Goal: Navigation & Orientation: Find specific page/section

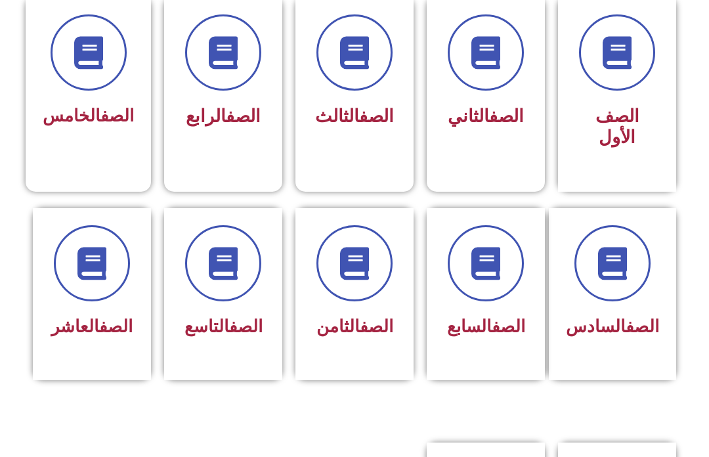
scroll to position [371, 0]
click at [502, 247] on icon at bounding box center [485, 263] width 33 height 33
click at [498, 336] on span "الصف السابع" at bounding box center [486, 326] width 78 height 20
click at [494, 336] on span "الصف السابع" at bounding box center [486, 326] width 78 height 20
click at [506, 331] on link "الصف" at bounding box center [507, 326] width 33 height 20
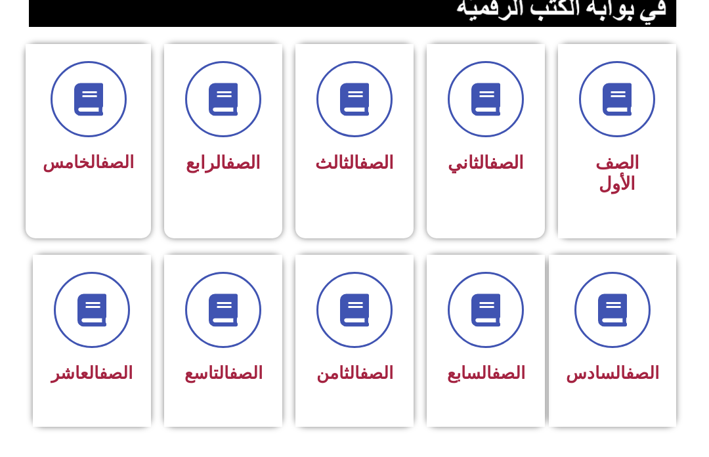
scroll to position [324, 0]
click at [499, 333] on span at bounding box center [485, 310] width 76 height 76
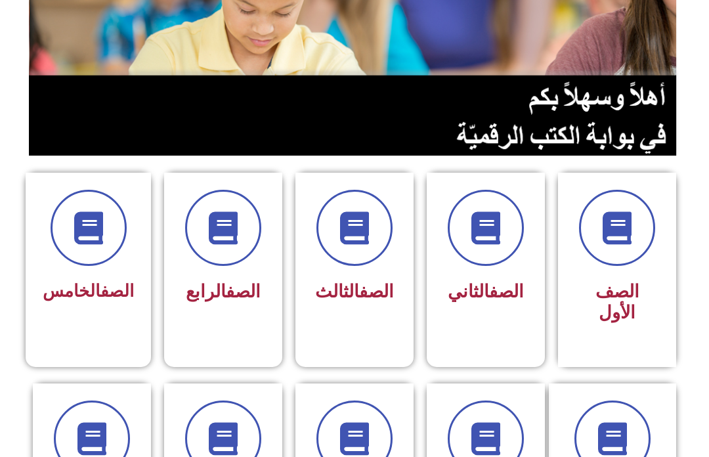
scroll to position [0, 0]
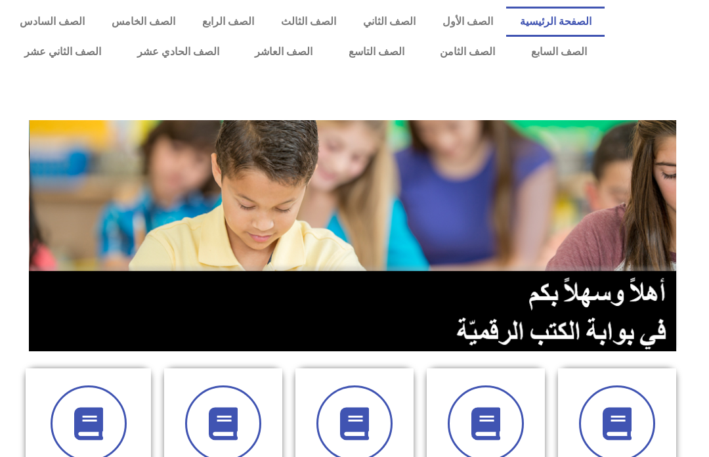
click at [561, 41] on link "الصف السابع" at bounding box center [558, 52] width 92 height 30
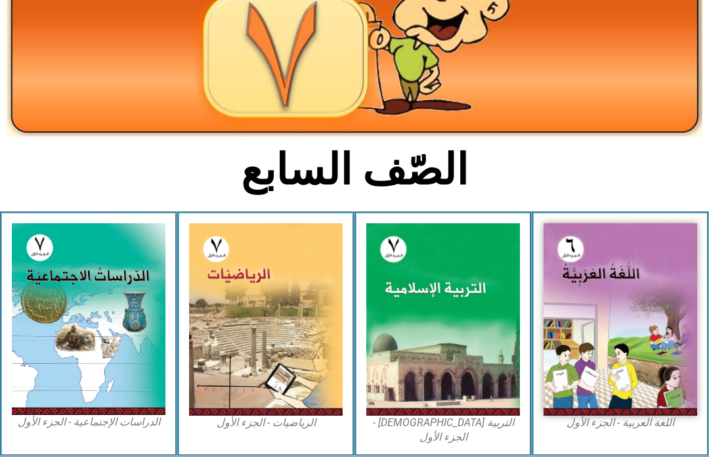
scroll to position [161, 0]
click at [481, 274] on img at bounding box center [443, 319] width 154 height 192
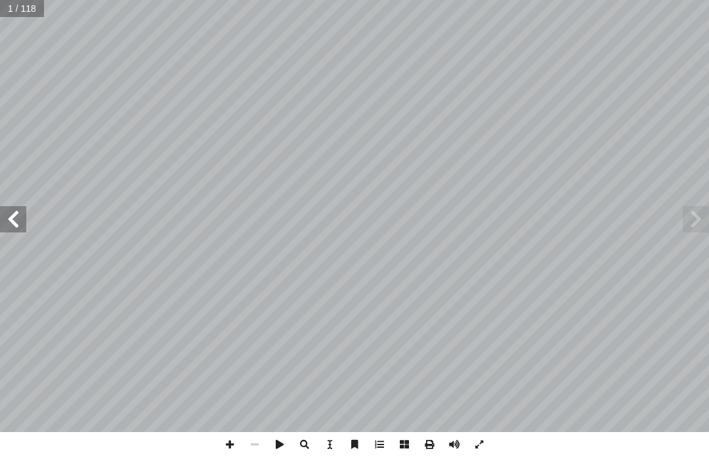
click at [690, 207] on span at bounding box center [695, 219] width 26 height 26
click at [688, 214] on span at bounding box center [695, 219] width 26 height 26
